Goal: Task Accomplishment & Management: Manage account settings

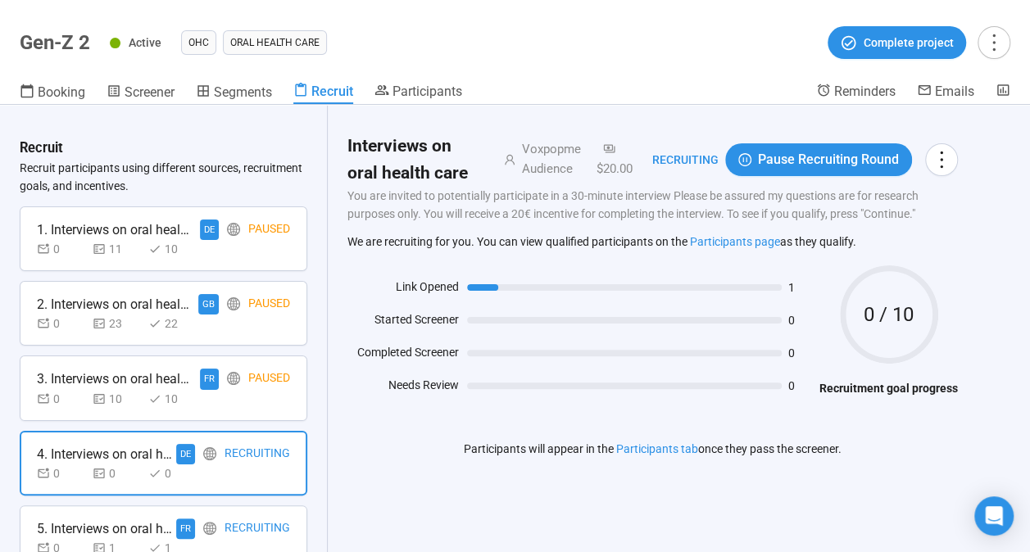
scroll to position [165, 0]
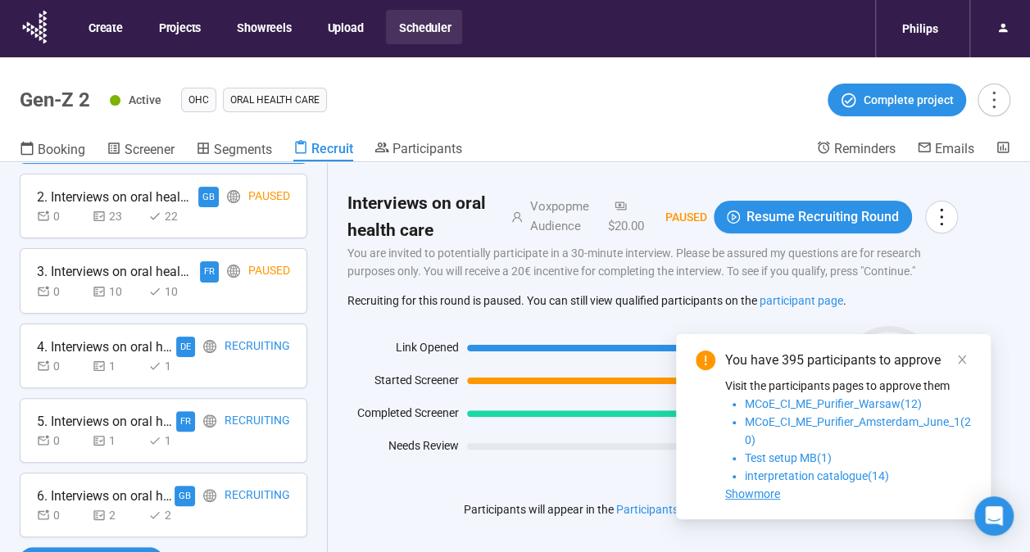
scroll to position [57, 0]
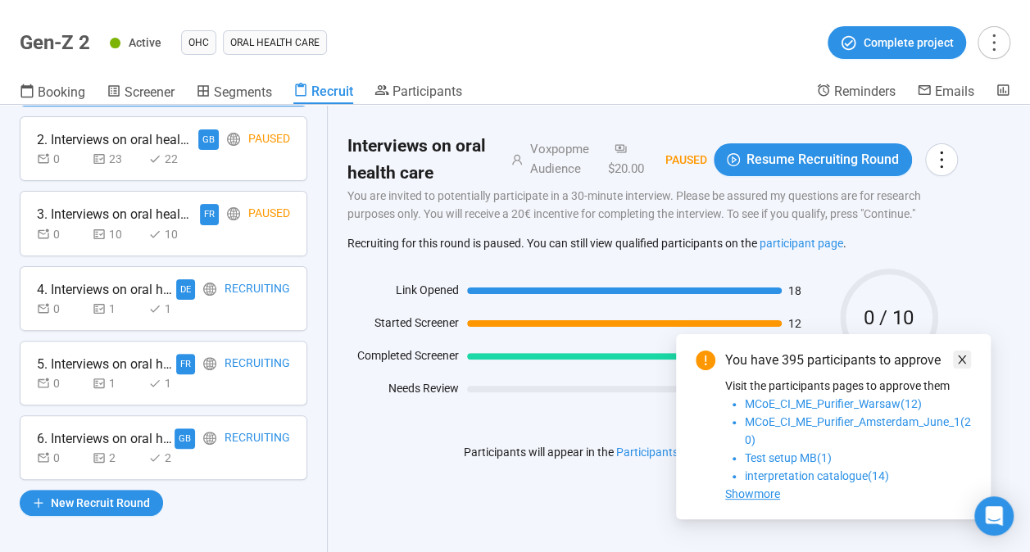
click at [958, 355] on icon "close" at bounding box center [961, 359] width 11 height 11
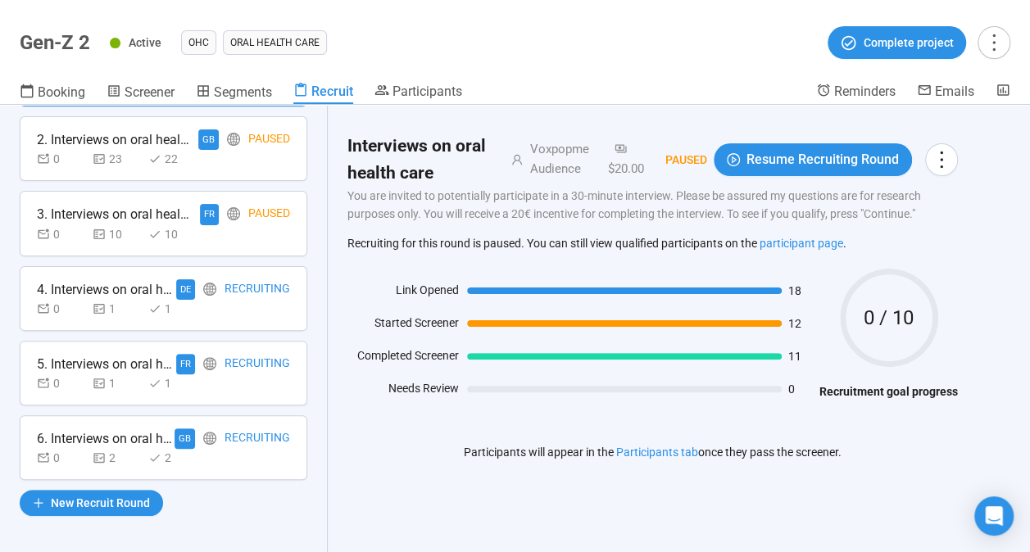
click at [134, 455] on div "2" at bounding box center [117, 458] width 49 height 18
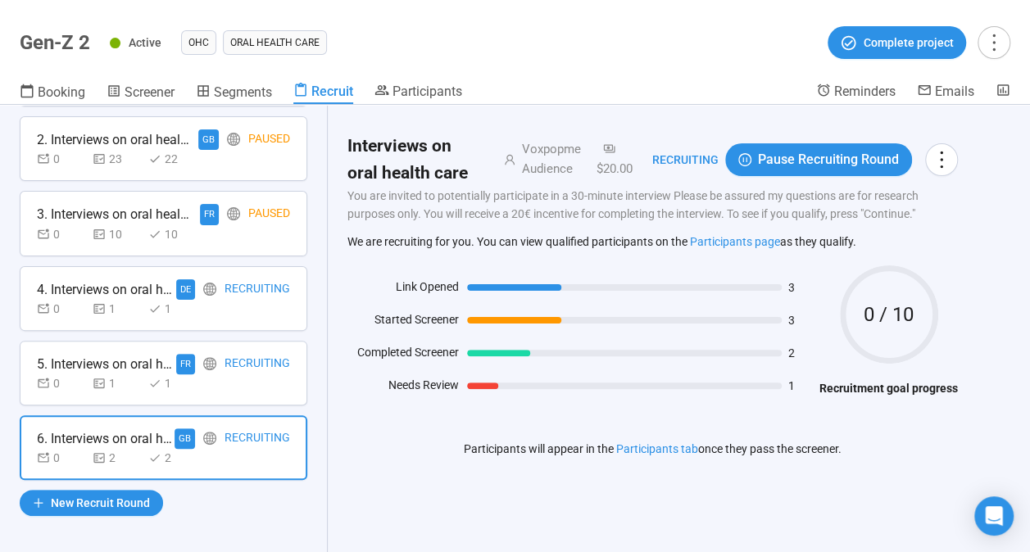
click at [139, 395] on div "5. Interviews on oral health care FR Recruiting 0 1 1" at bounding box center [164, 373] width 288 height 65
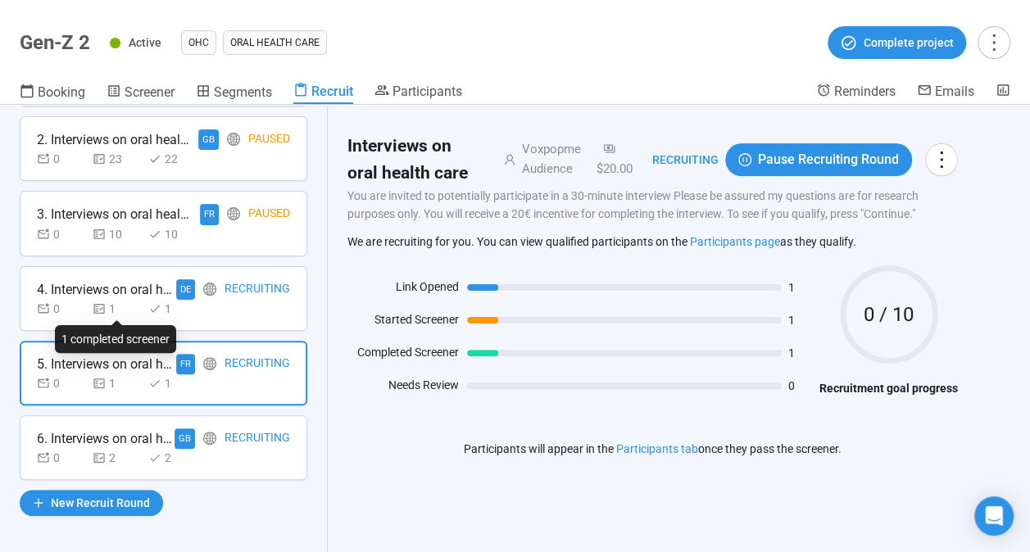
click at [127, 305] on div "1" at bounding box center [117, 309] width 49 height 18
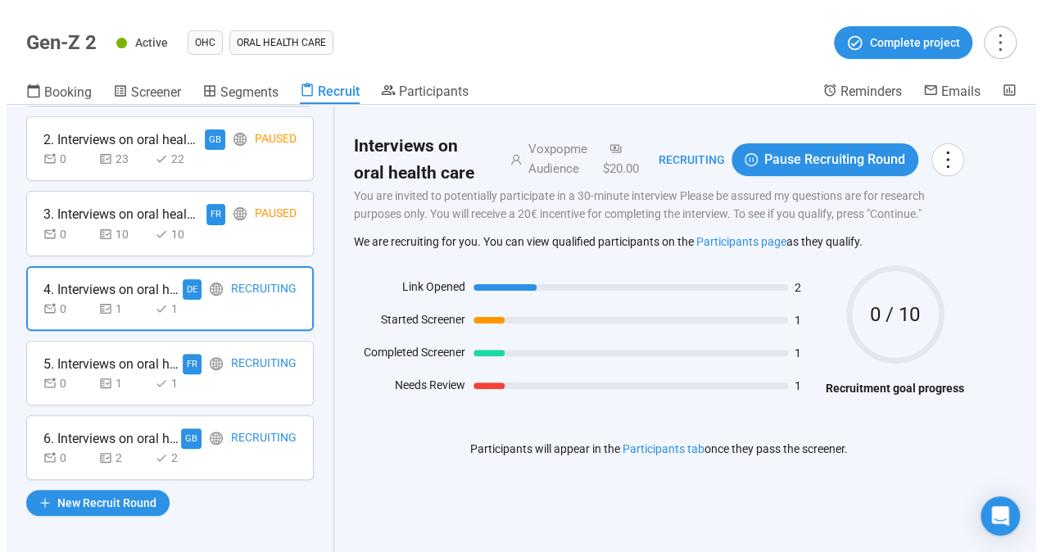
scroll to position [0, 0]
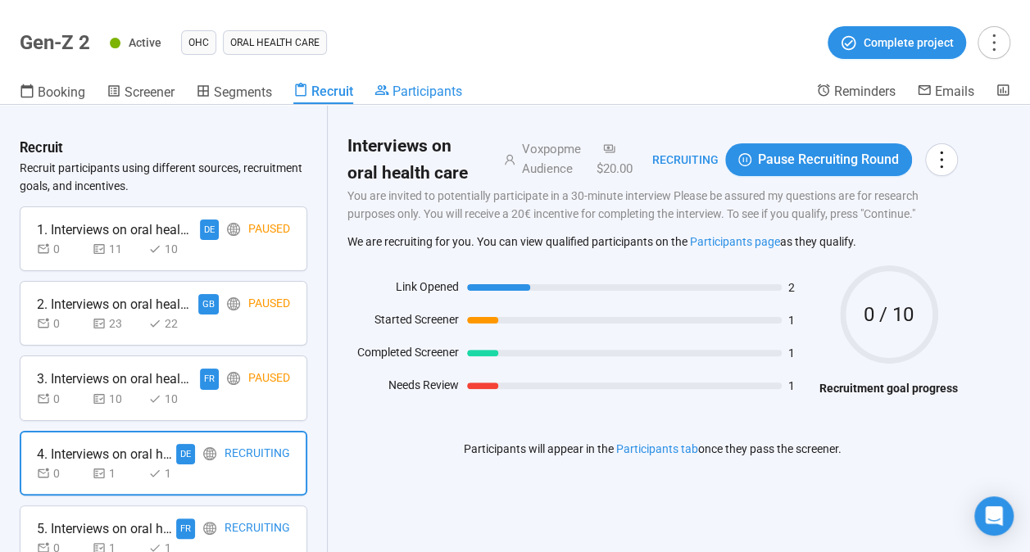
click at [422, 86] on span "Participants" at bounding box center [427, 92] width 70 height 16
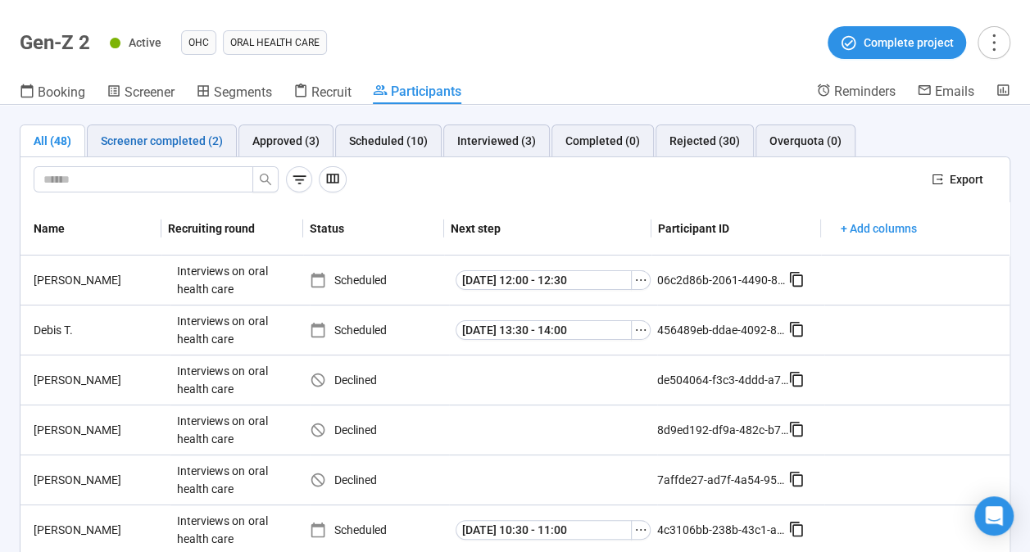
click at [185, 142] on div "Screener completed (2)" at bounding box center [162, 141] width 122 height 18
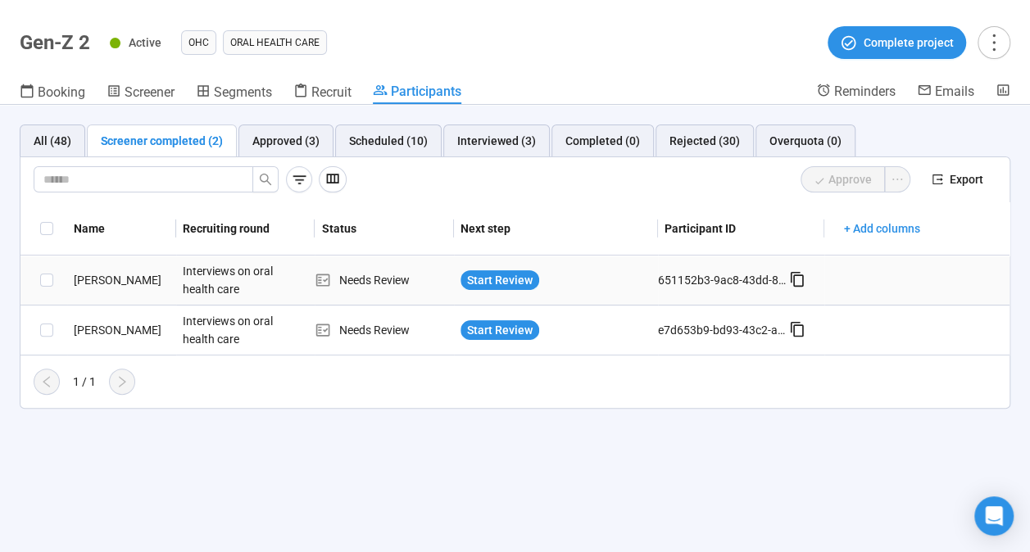
click at [111, 277] on div "[PERSON_NAME]" at bounding box center [121, 280] width 109 height 18
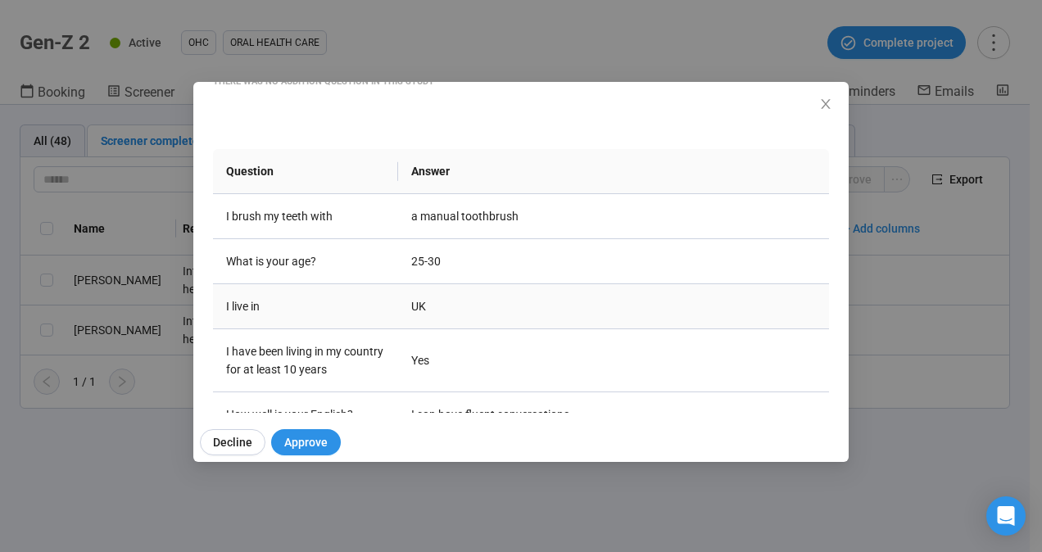
scroll to position [210, 0]
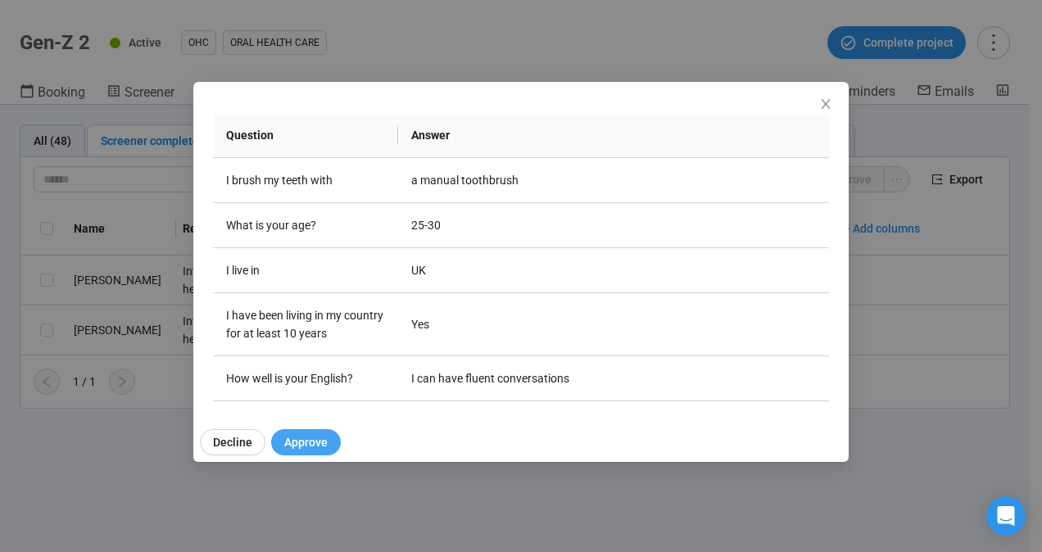
click at [295, 438] on span "Approve" at bounding box center [305, 442] width 43 height 18
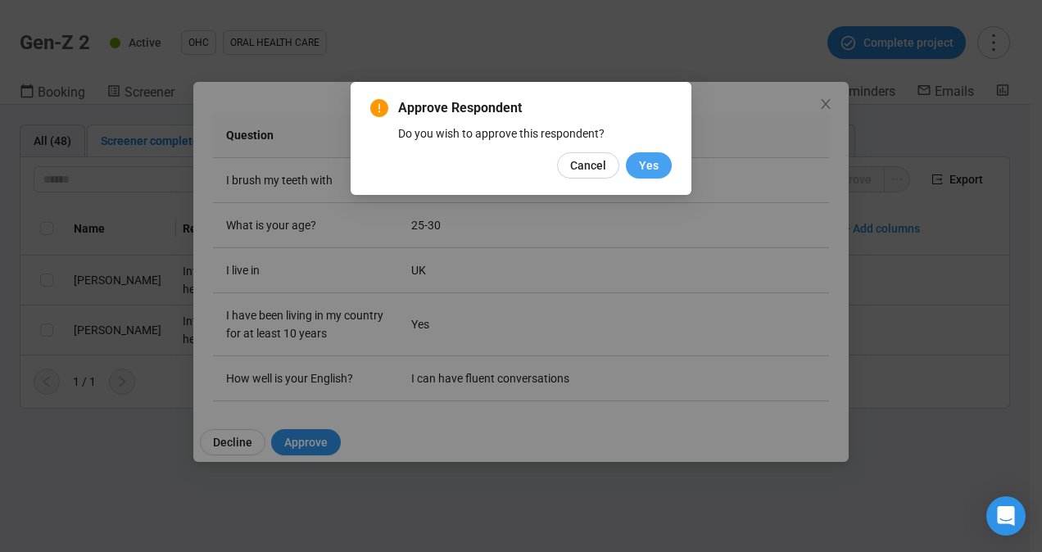
click at [640, 167] on span "Yes" at bounding box center [649, 165] width 20 height 18
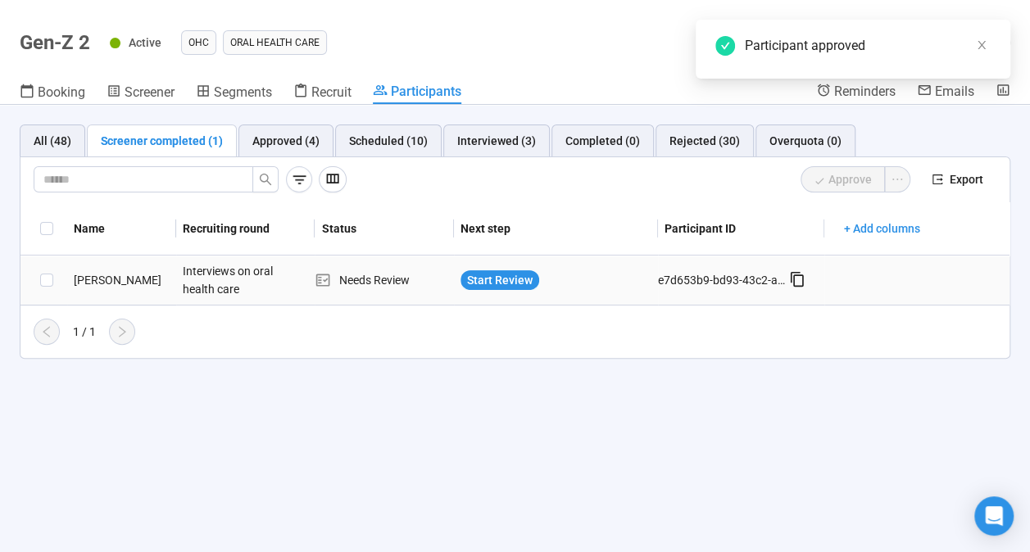
click at [109, 278] on div "[PERSON_NAME]" at bounding box center [121, 280] width 109 height 18
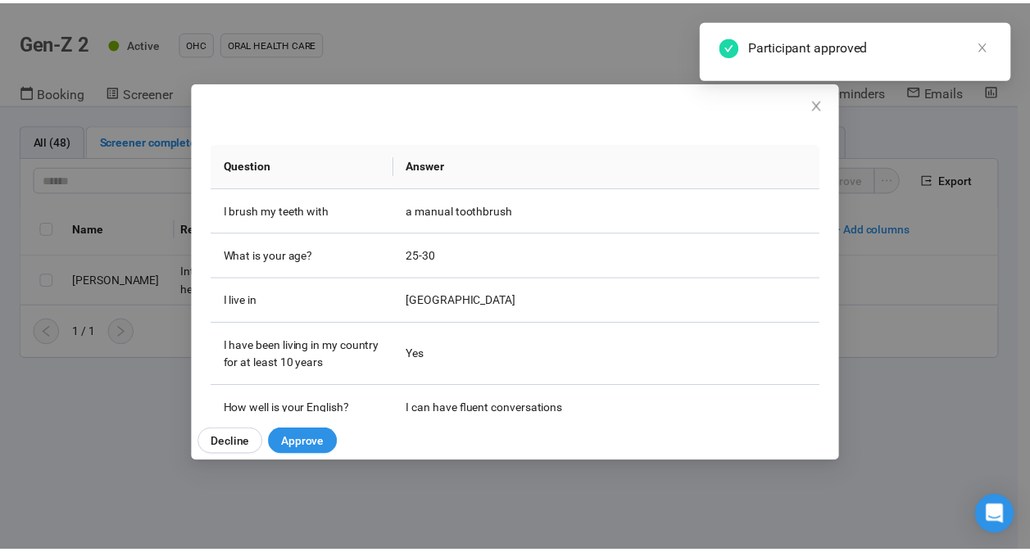
scroll to position [212, 0]
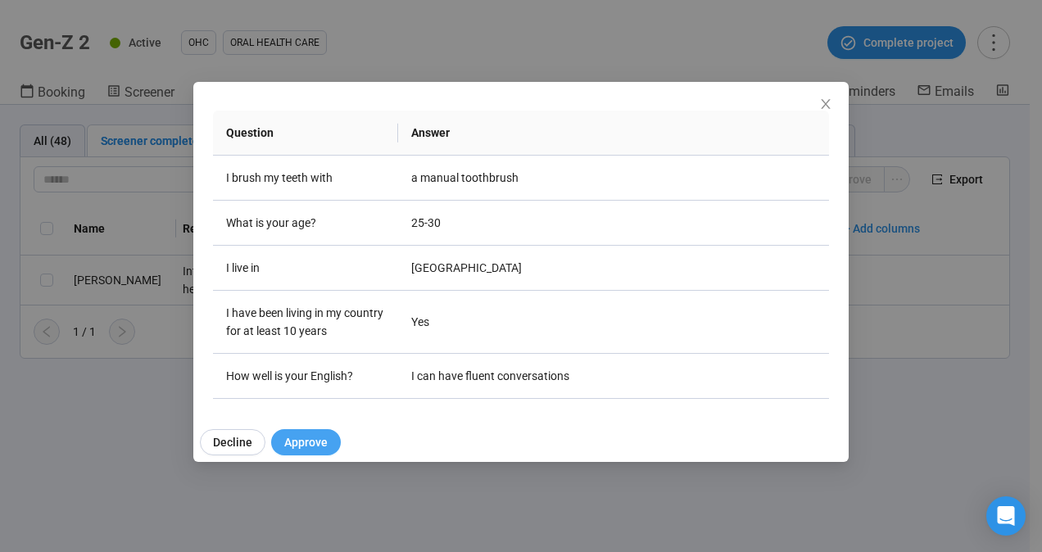
click at [320, 446] on span "Approve" at bounding box center [305, 442] width 43 height 18
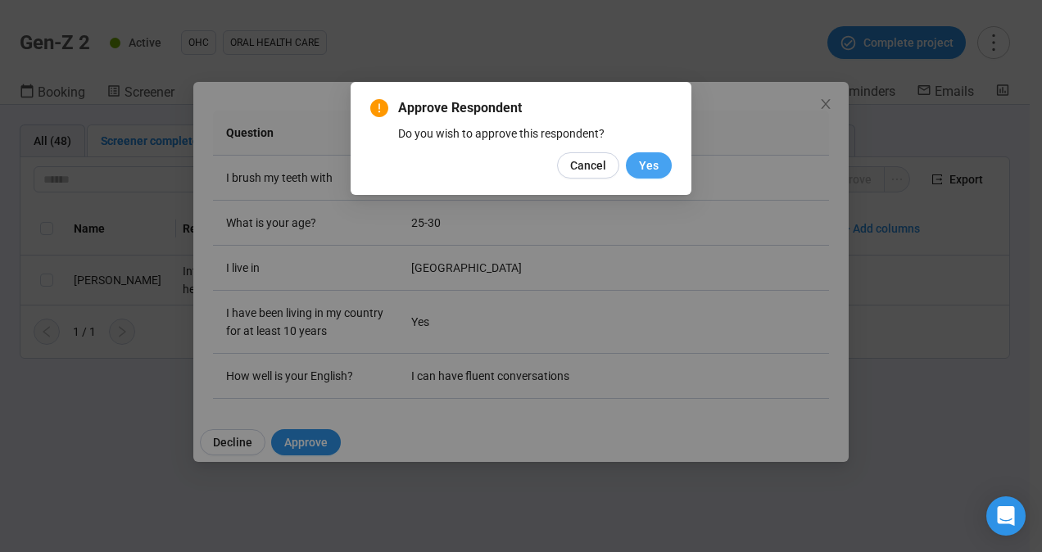
click at [659, 165] on button "Yes" at bounding box center [649, 165] width 46 height 26
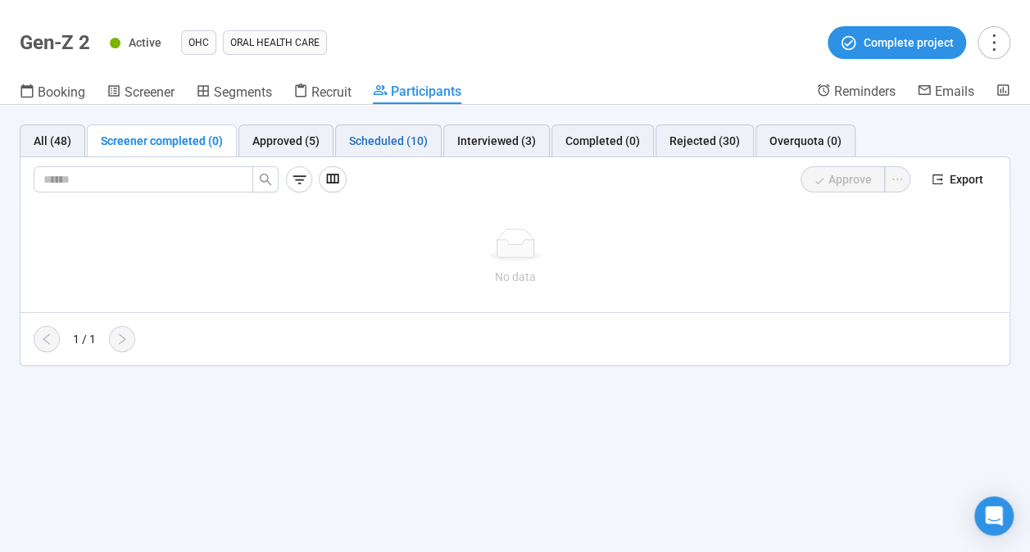
click at [367, 144] on div "Scheduled (10)" at bounding box center [388, 141] width 79 height 18
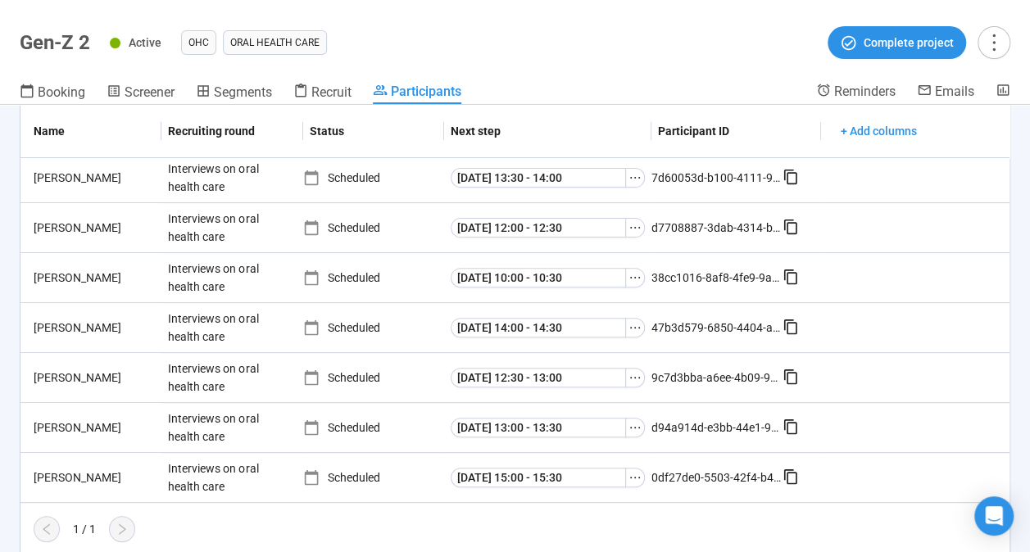
scroll to position [0, 0]
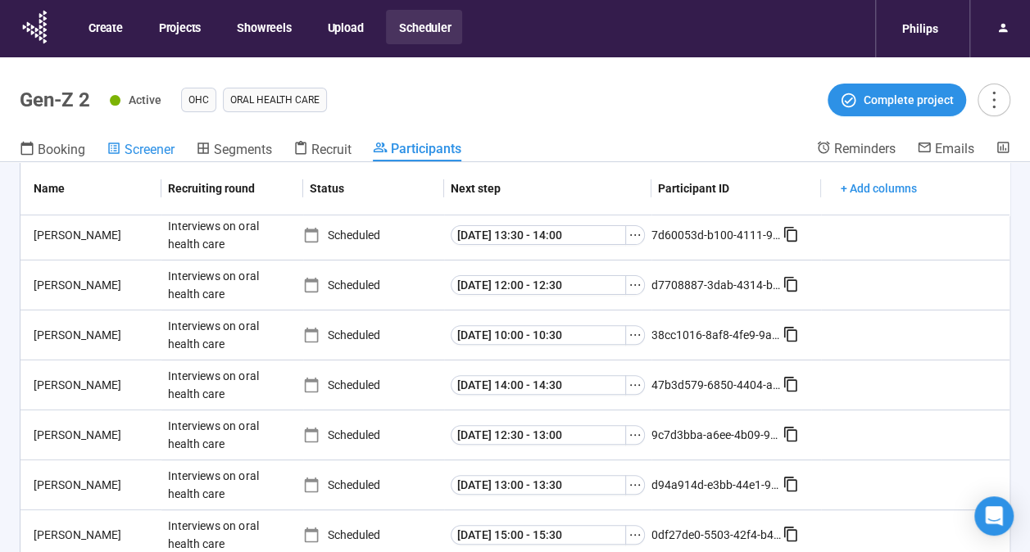
click at [156, 154] on span "Screener" at bounding box center [150, 150] width 50 height 16
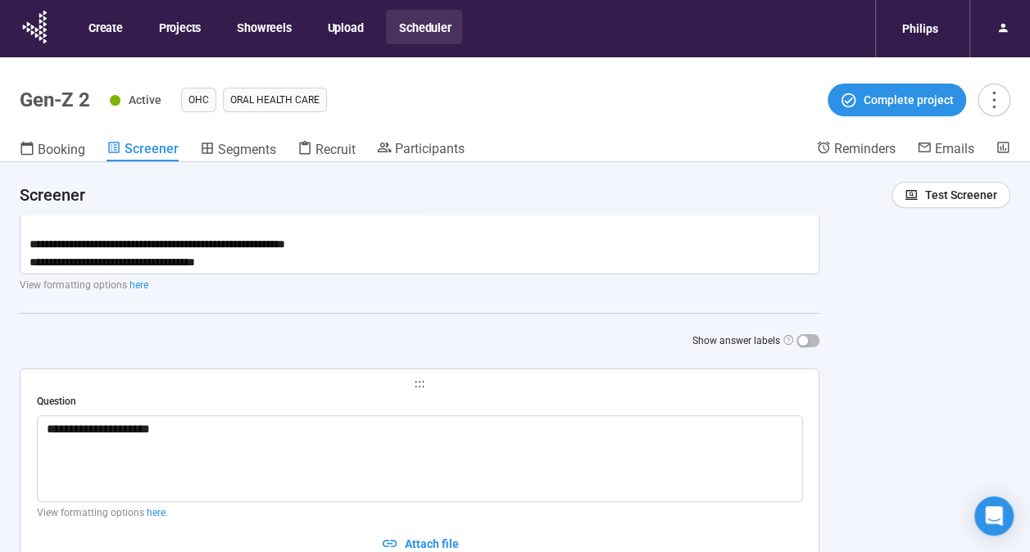
scroll to position [180, 0]
